Goal: Task Accomplishment & Management: Use online tool/utility

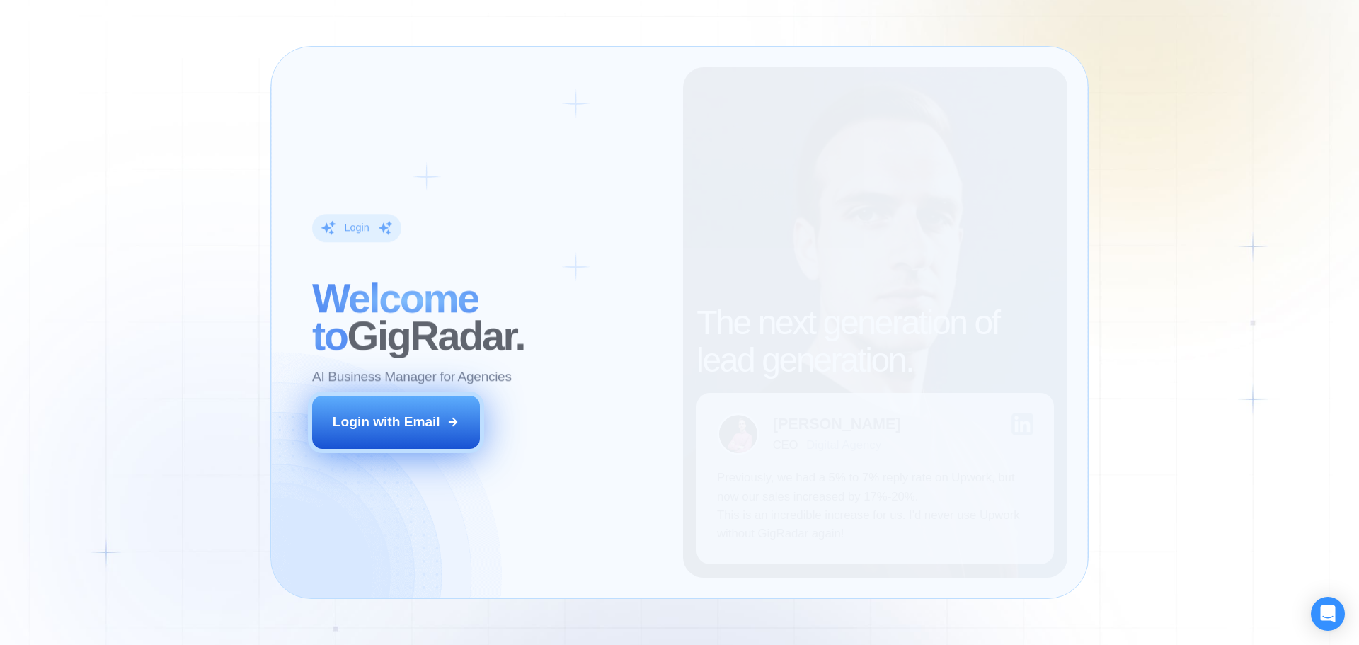
click at [429, 422] on div "Login with Email" at bounding box center [387, 422] width 108 height 18
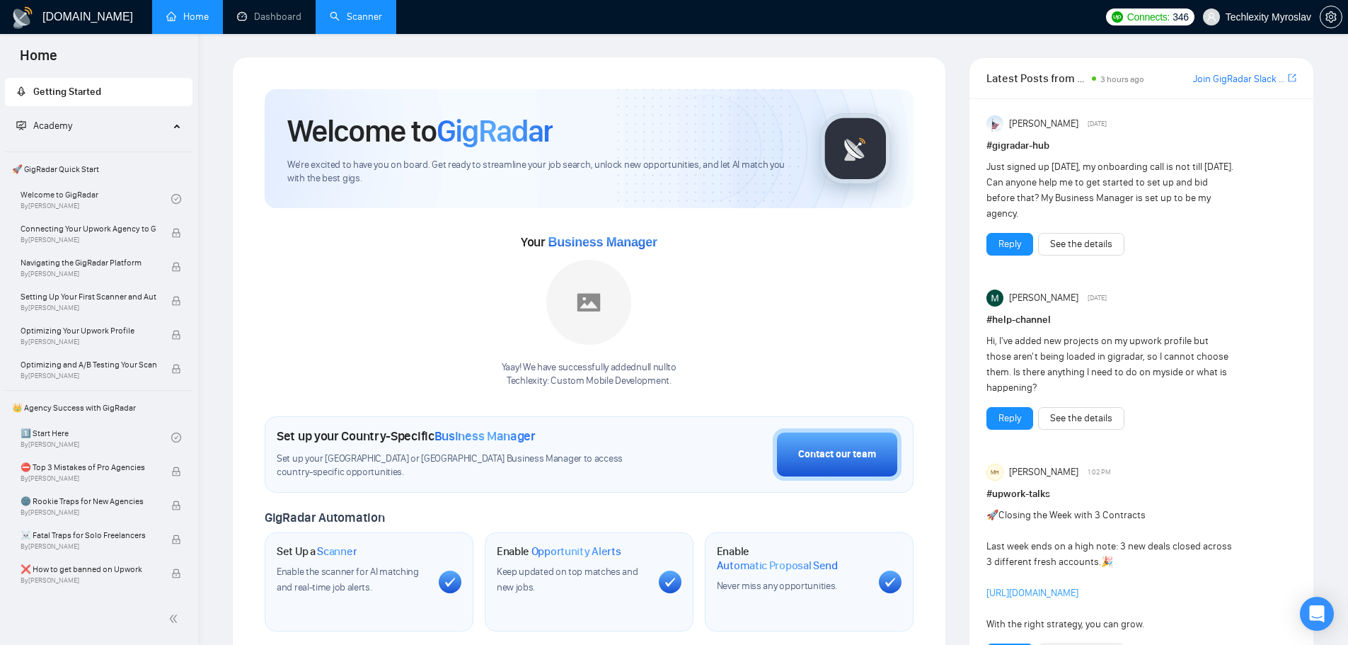
click at [350, 18] on link "Scanner" at bounding box center [356, 17] width 52 height 12
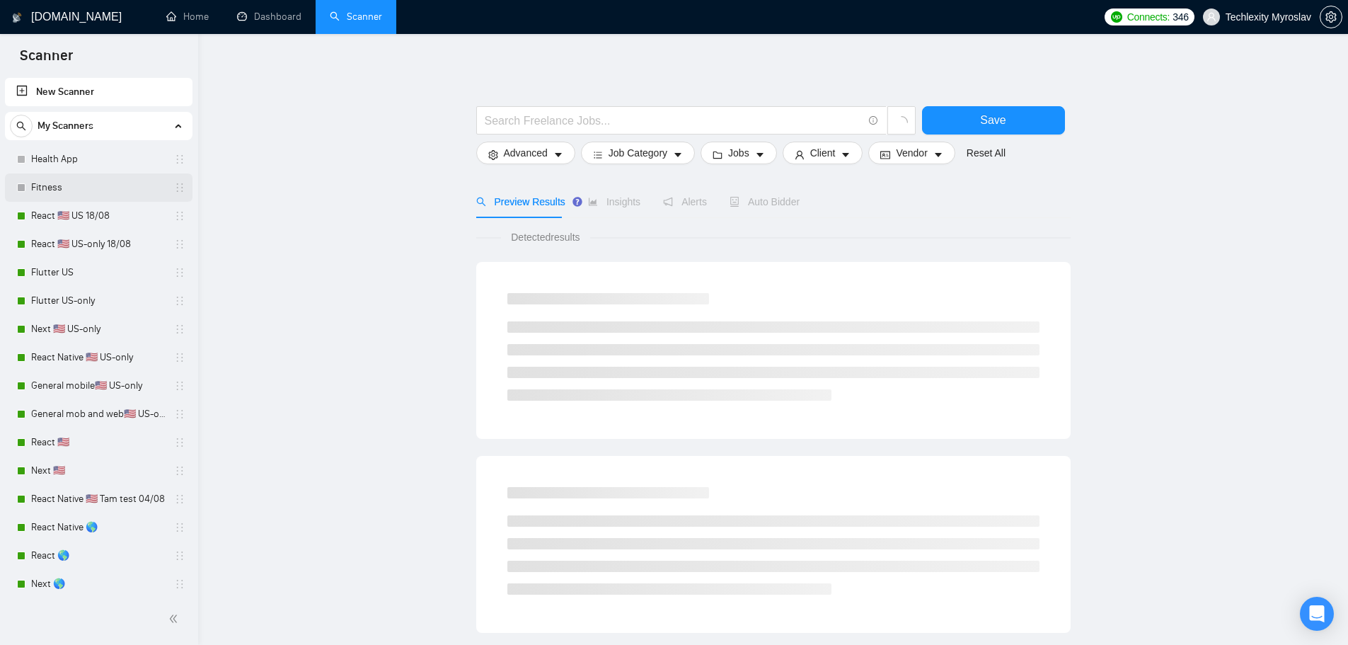
click at [88, 183] on link "Fitness" at bounding box center [98, 187] width 134 height 28
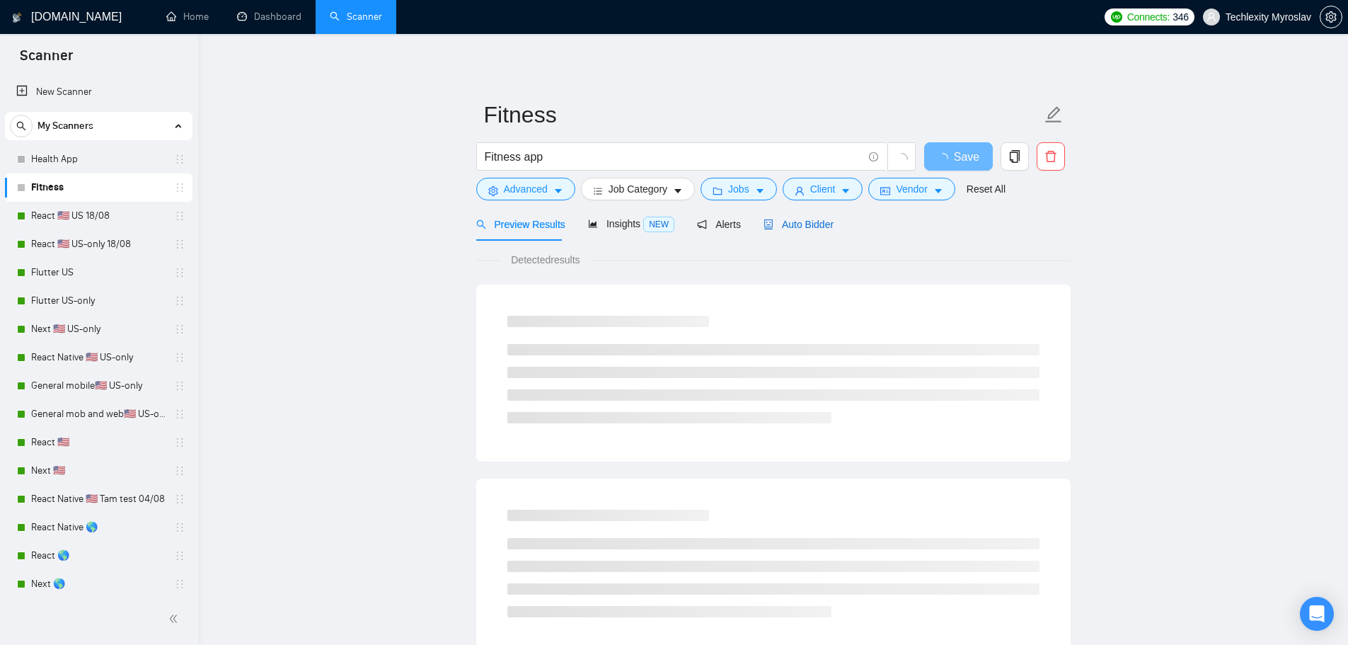
click at [798, 223] on span "Auto Bidder" at bounding box center [799, 224] width 70 height 11
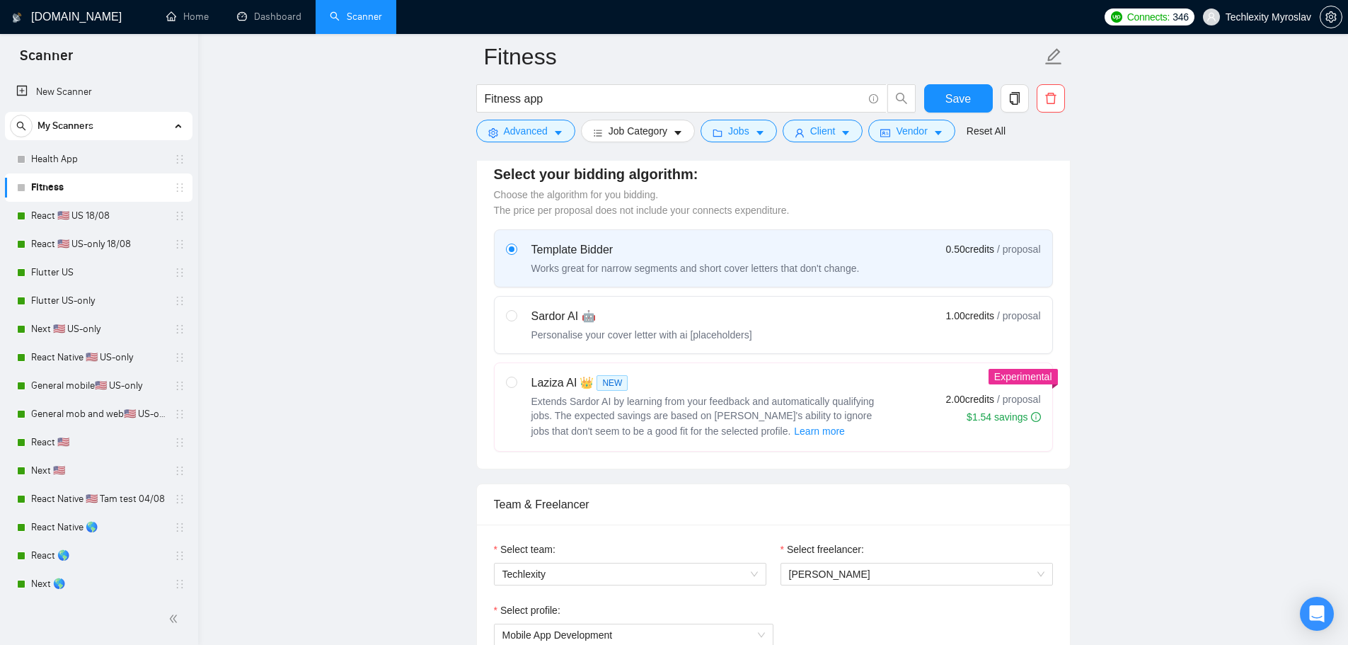
scroll to position [920, 0]
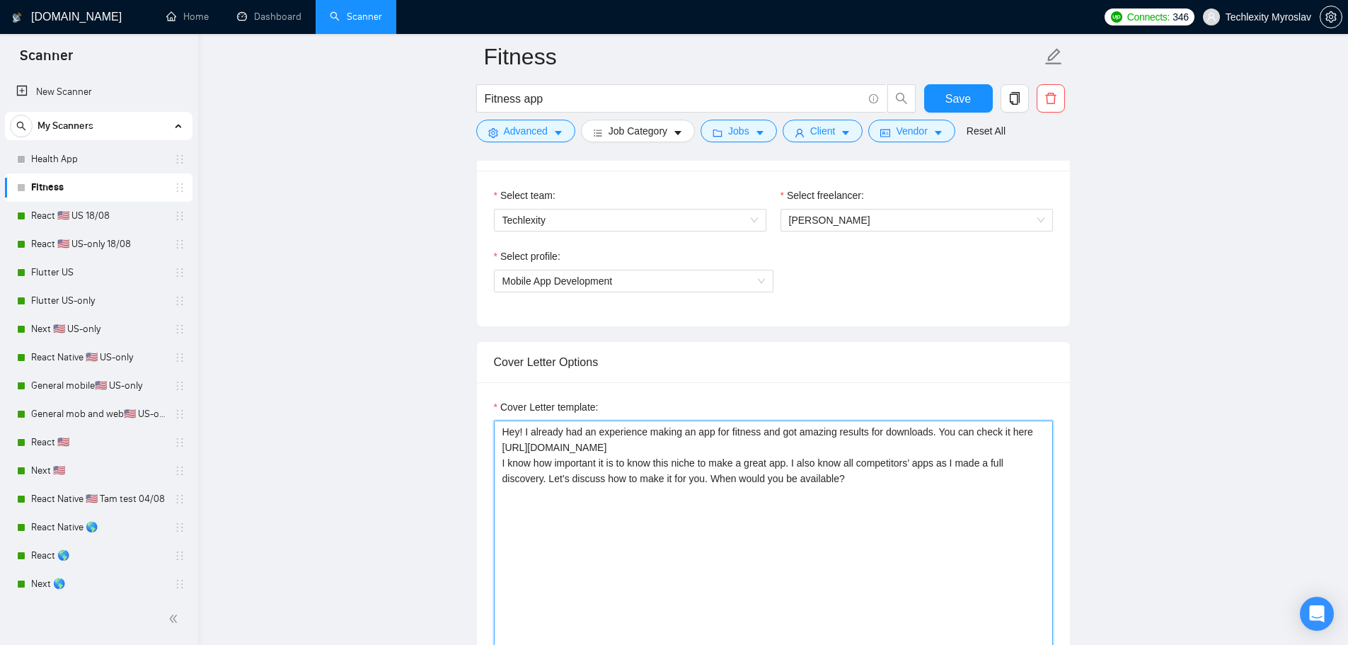
drag, startPoint x: 498, startPoint y: 432, endPoint x: 915, endPoint y: 482, distance: 419.9
click at [915, 482] on textarea "Hey! I already had an experience making an app for fitness and got amazing resu…" at bounding box center [773, 579] width 559 height 318
click at [907, 514] on textarea "Hey! I already had an experience making an app for fitness and got amazing resu…" at bounding box center [773, 579] width 559 height 318
drag, startPoint x: 524, startPoint y: 431, endPoint x: 946, endPoint y: 448, distance: 422.8
click at [946, 448] on textarea "Hey! I already had an experience making an app for fitness and got amazing resu…" at bounding box center [773, 579] width 559 height 318
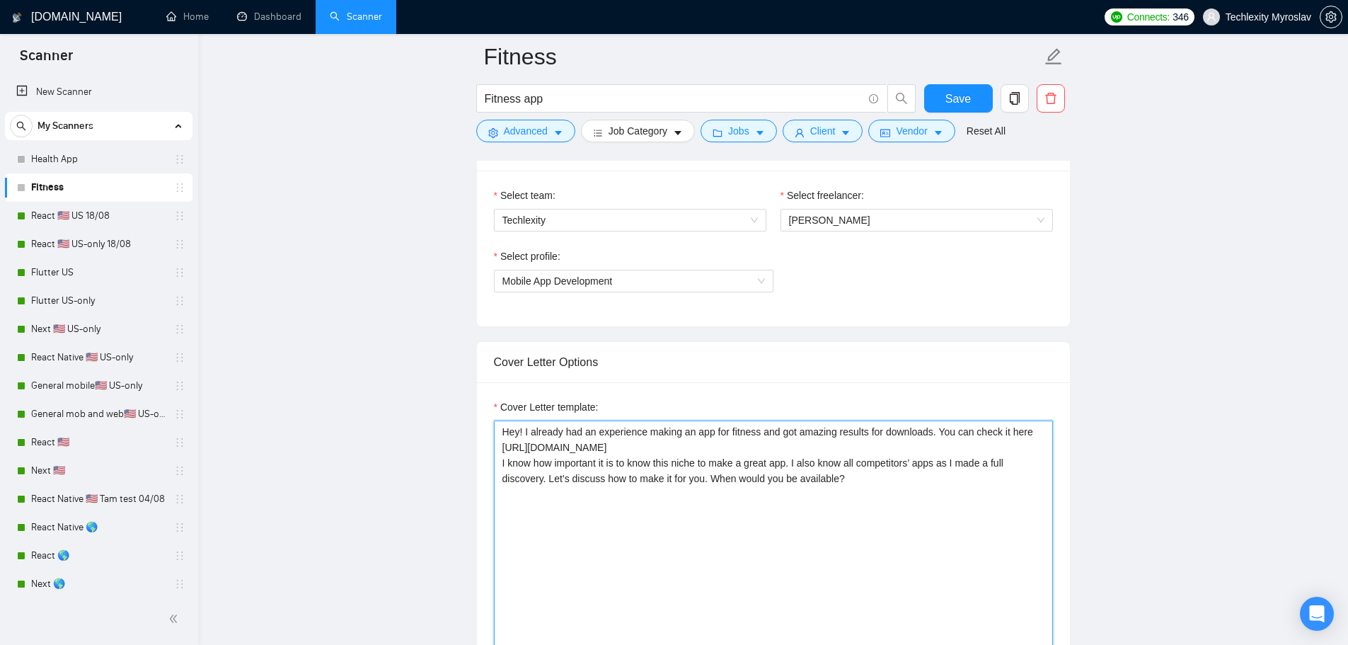
click at [946, 448] on textarea "Hey! I already had an experience making an app for fitness and got amazing resu…" at bounding box center [773, 579] width 559 height 318
drag, startPoint x: 524, startPoint y: 431, endPoint x: 752, endPoint y: 435, distance: 227.9
click at [752, 435] on textarea "Hey! I already had an experience making an app for fitness and got amazing resu…" at bounding box center [773, 579] width 559 height 318
click at [621, 456] on textarea "Hey! I already had an experience making an app for fitness and got amazing resu…" at bounding box center [773, 579] width 559 height 318
drag, startPoint x: 524, startPoint y: 432, endPoint x: 691, endPoint y: 429, distance: 167.0
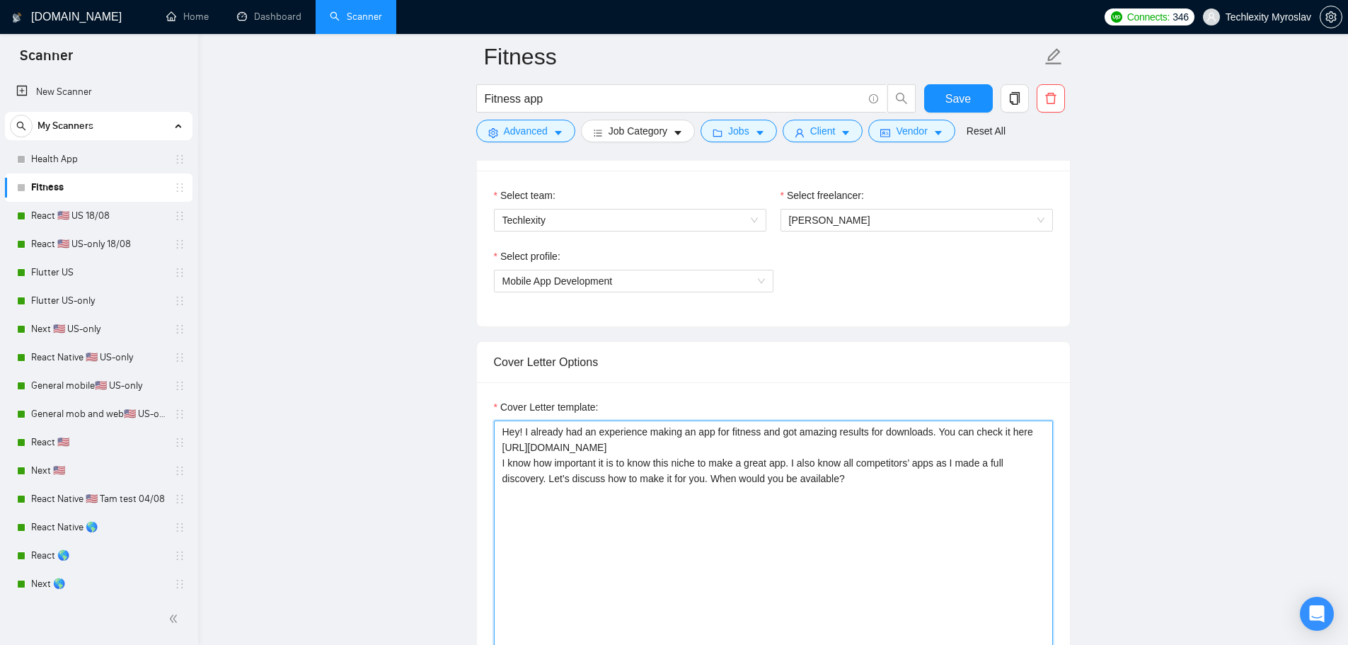
click at [691, 429] on textarea "Hey! I already had an experience making an app for fitness and got amazing resu…" at bounding box center [773, 579] width 559 height 318
click at [912, 443] on textarea "Hey! I already had an experience making an app for fitness and got amazing resu…" at bounding box center [773, 579] width 559 height 318
drag, startPoint x: 936, startPoint y: 430, endPoint x: 1031, endPoint y: 434, distance: 94.9
click at [1031, 434] on textarea "Hey! I already had an experience making an app for fitness and got amazing resu…" at bounding box center [773, 579] width 559 height 318
click at [759, 505] on textarea "Hey! I already had an experience making an app for fitness and got amazing resu…" at bounding box center [773, 579] width 559 height 318
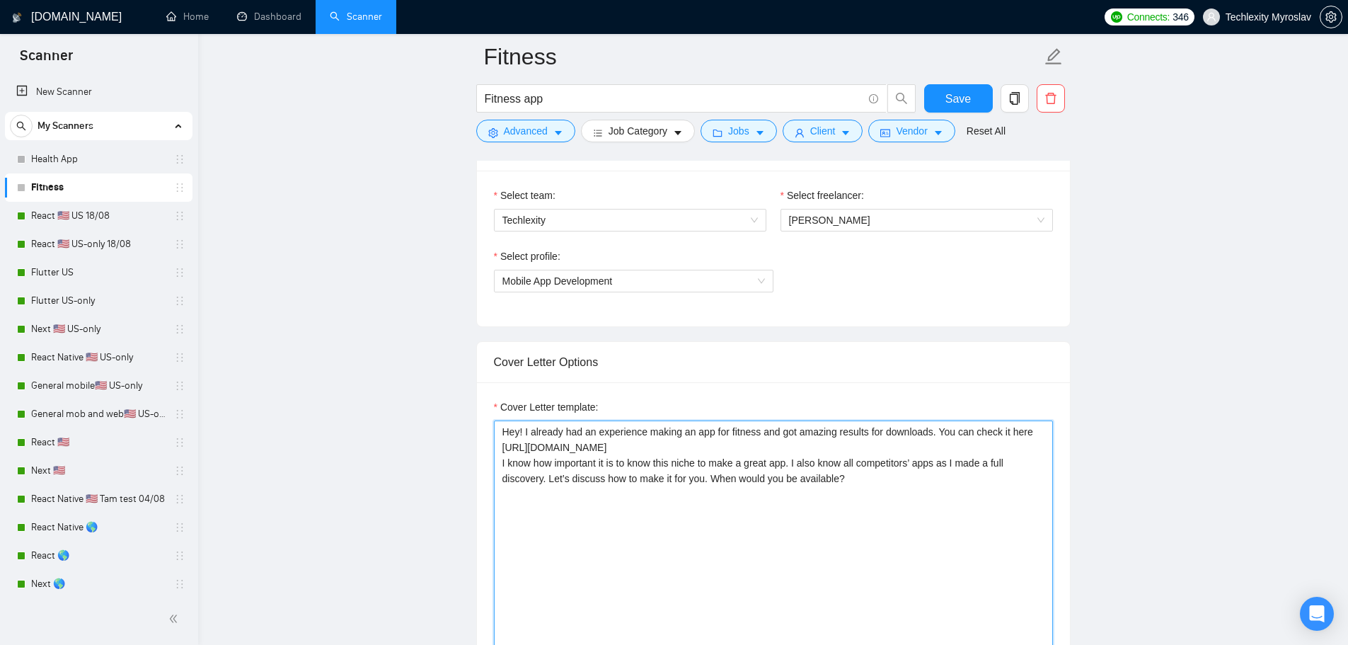
drag, startPoint x: 497, startPoint y: 464, endPoint x: 1013, endPoint y: 474, distance: 516.0
click at [1013, 474] on textarea "Hey! I already had an experience making an app for fitness and got amazing resu…" at bounding box center [773, 579] width 559 height 318
drag, startPoint x: 523, startPoint y: 430, endPoint x: 654, endPoint y: 437, distance: 131.1
click at [654, 437] on textarea "Hey! I already had an experience making an app for fitness and got amazing resu…" at bounding box center [773, 579] width 559 height 318
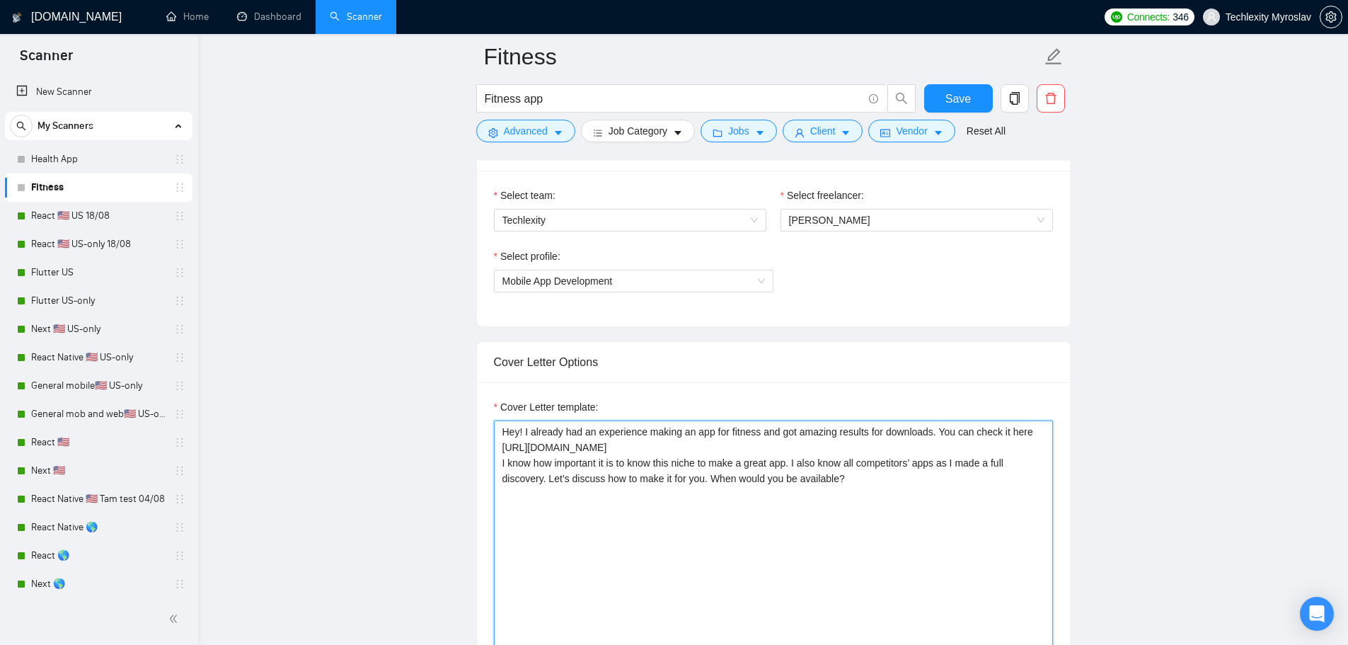
drag, startPoint x: 524, startPoint y: 430, endPoint x: 932, endPoint y: 430, distance: 407.6
click at [932, 430] on textarea "Hey! I already had an experience making an app for fitness and got amazing resu…" at bounding box center [773, 579] width 559 height 318
drag, startPoint x: 937, startPoint y: 432, endPoint x: 986, endPoint y: 443, distance: 50.1
click at [986, 443] on textarea "Hey! I already had an experience making an app for fitness and got amazing resu…" at bounding box center [773, 579] width 559 height 318
drag, startPoint x: 793, startPoint y: 464, endPoint x: 875, endPoint y: 474, distance: 82.7
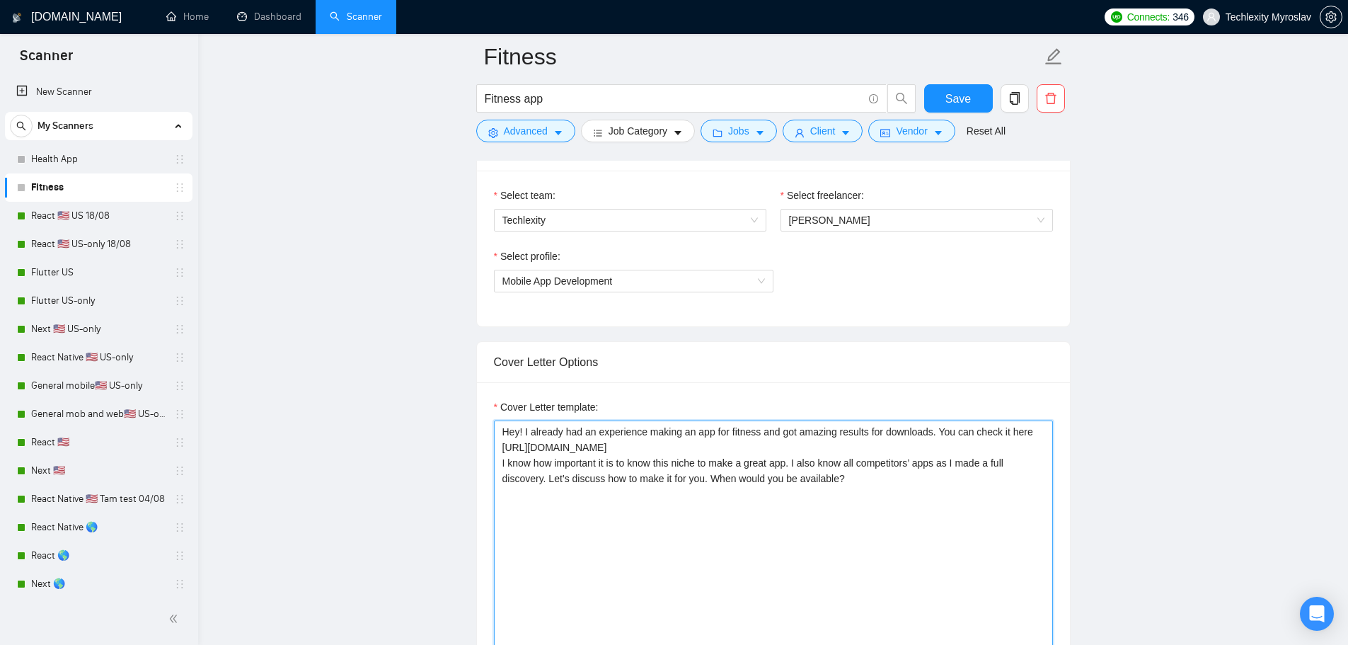
click at [875, 474] on textarea "Hey! I already had an experience making an app for fitness and got amazing resu…" at bounding box center [773, 579] width 559 height 318
drag, startPoint x: 498, startPoint y: 462, endPoint x: 793, endPoint y: 470, distance: 295.2
click at [793, 470] on textarea "Hey! I already had an experience making an app for fitness and got amazing resu…" at bounding box center [773, 579] width 559 height 318
